Goal: Task Accomplishment & Management: Manage account settings

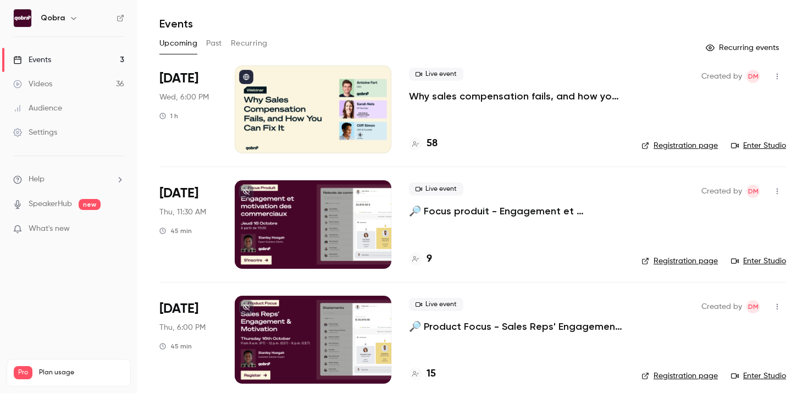
scroll to position [40, 0]
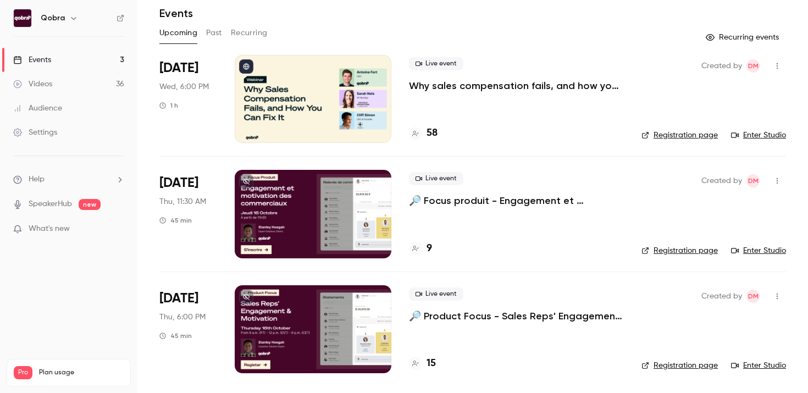
click at [669, 366] on link "Registration page" at bounding box center [679, 365] width 76 height 11
click at [448, 202] on p "🔎 Focus produit - Engagement et motivation des commerciaux" at bounding box center [516, 200] width 215 height 13
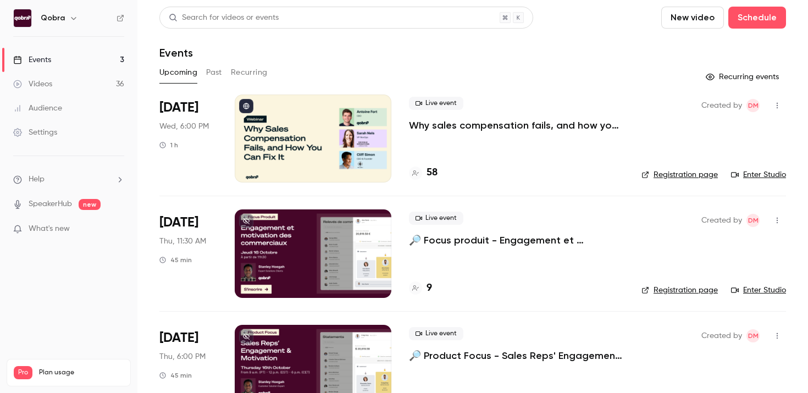
click at [429, 287] on h4 "9" at bounding box center [429, 288] width 5 height 15
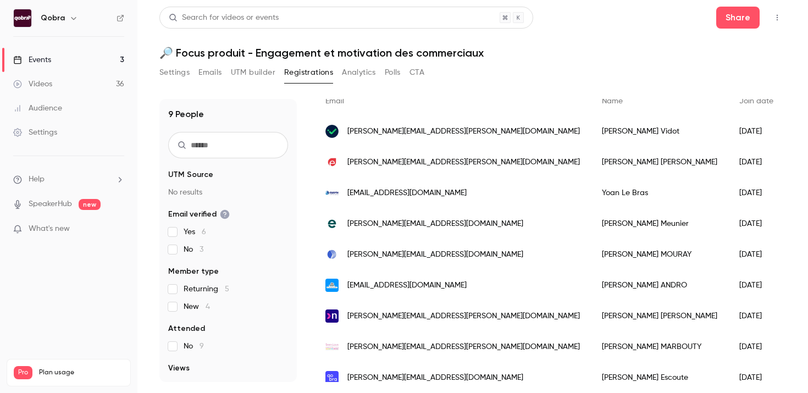
scroll to position [99, 0]
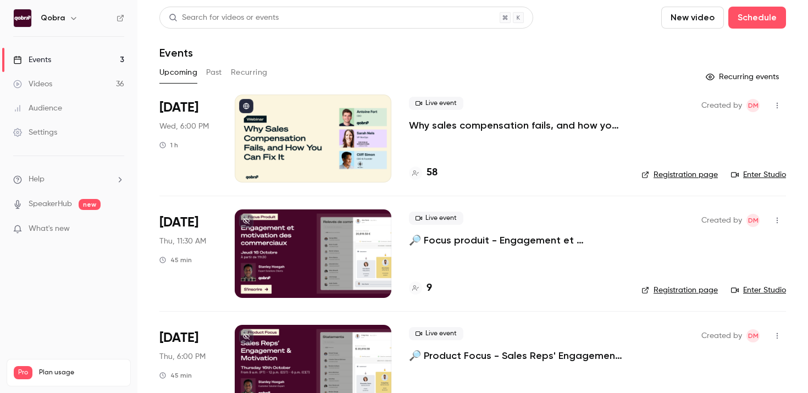
scroll to position [40, 0]
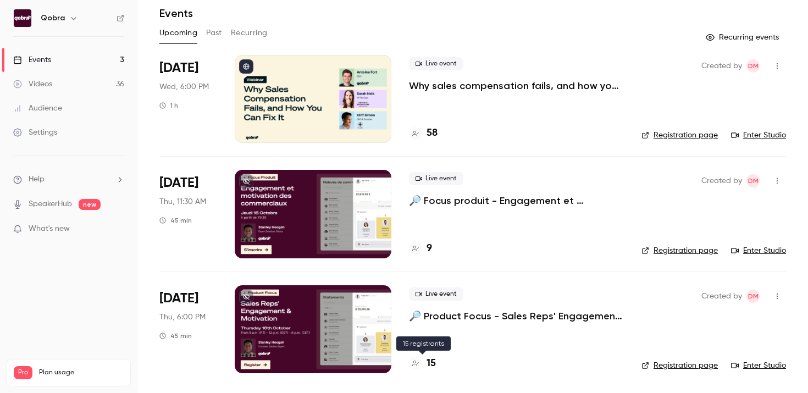
click at [433, 364] on h4 "15" at bounding box center [431, 363] width 9 height 15
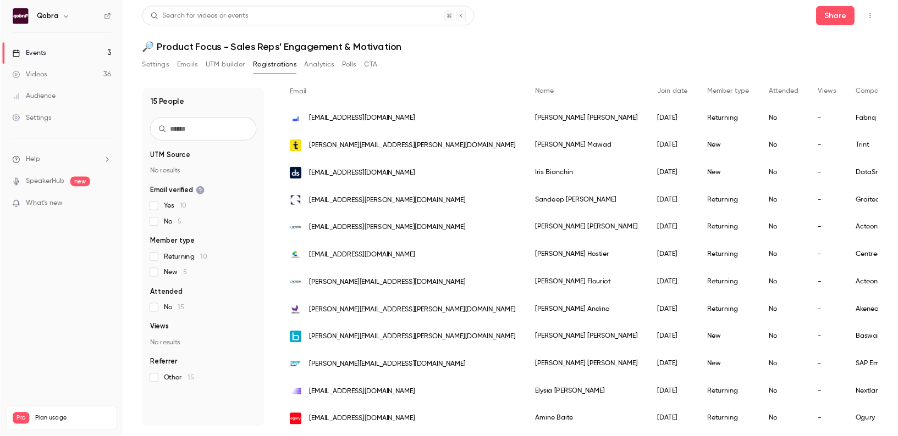
scroll to position [87, 0]
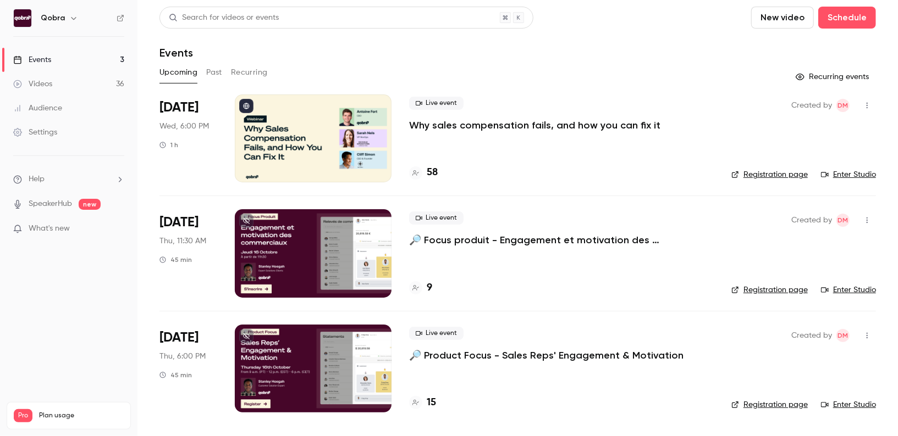
click at [773, 289] on link "Registration page" at bounding box center [769, 290] width 76 height 11
click at [766, 392] on link "Registration page" at bounding box center [769, 405] width 76 height 11
click at [773, 392] on link "Registration page" at bounding box center [769, 405] width 76 height 11
